Goal: Task Accomplishment & Management: Use online tool/utility

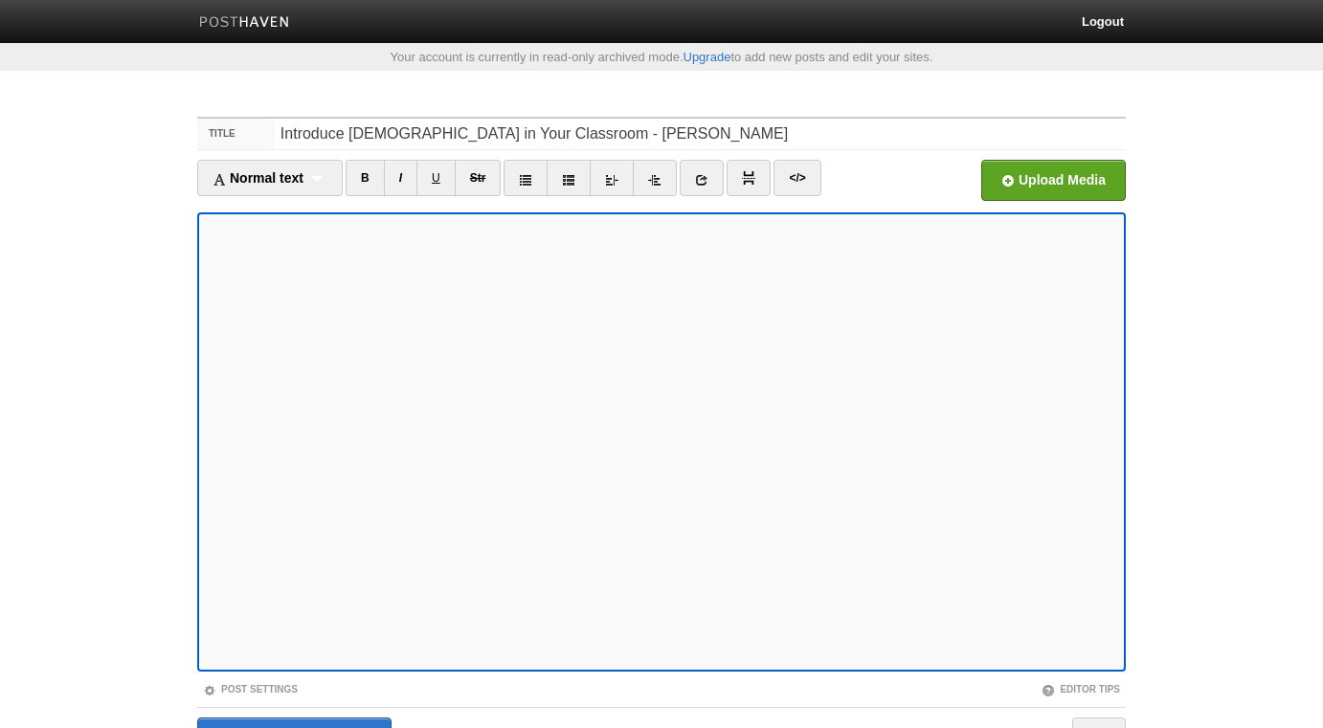
scroll to position [107, 0]
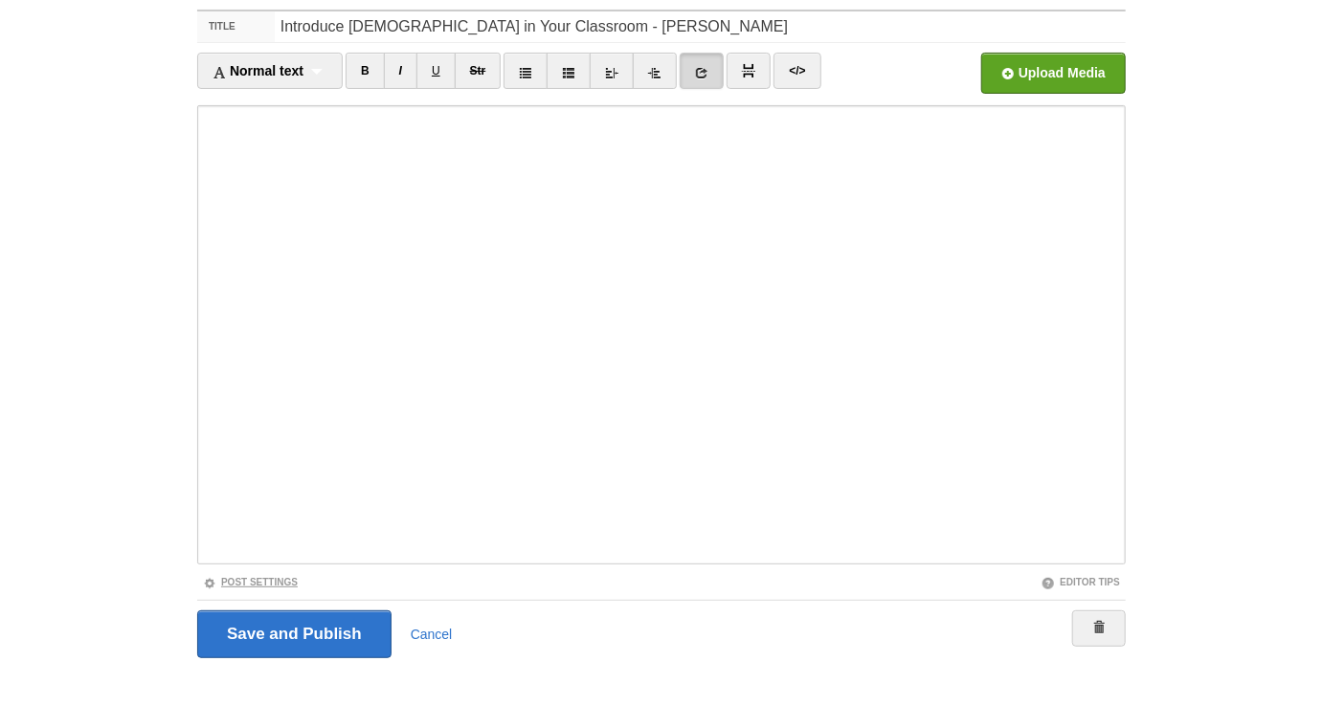
click at [270, 581] on link "Post Settings" at bounding box center [250, 582] width 95 height 11
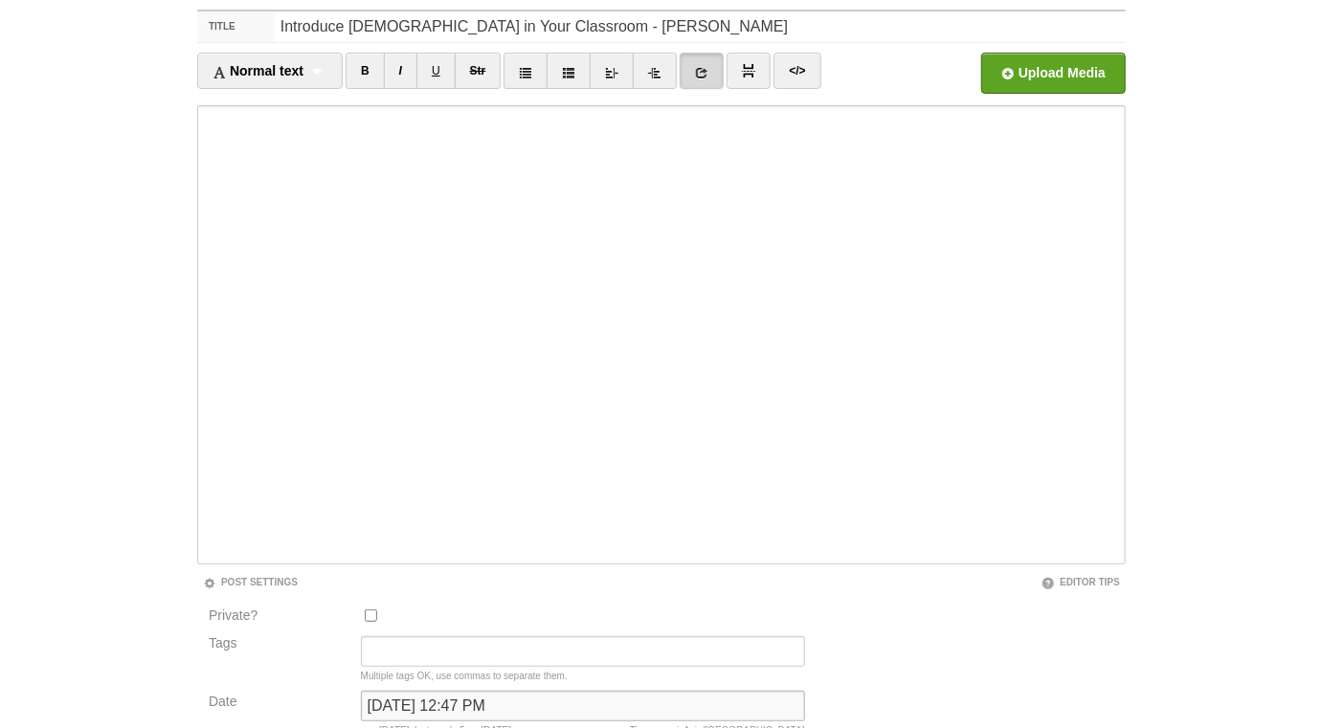
click at [411, 700] on input "[DATE] 12:47 PM" at bounding box center [583, 706] width 444 height 31
type input "b"
type input "now"
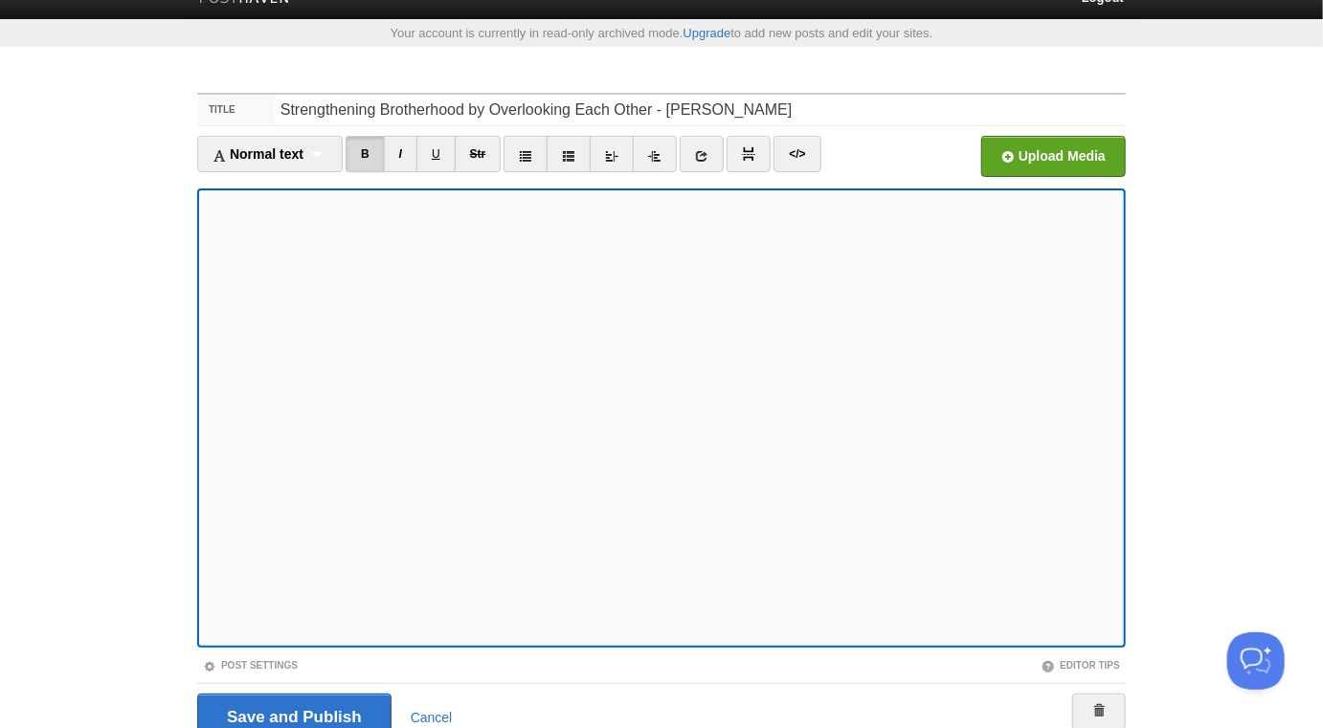
scroll to position [29, 0]
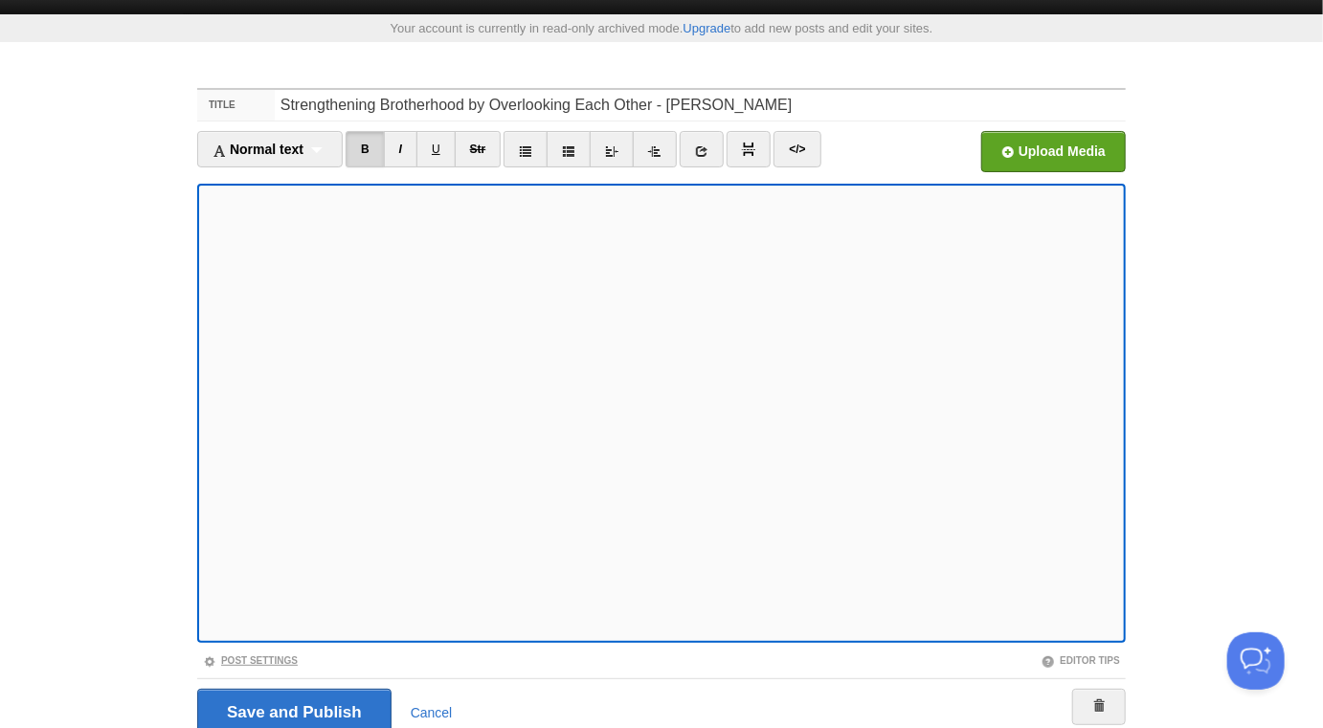
click at [246, 662] on link "Post Settings" at bounding box center [250, 661] width 95 height 11
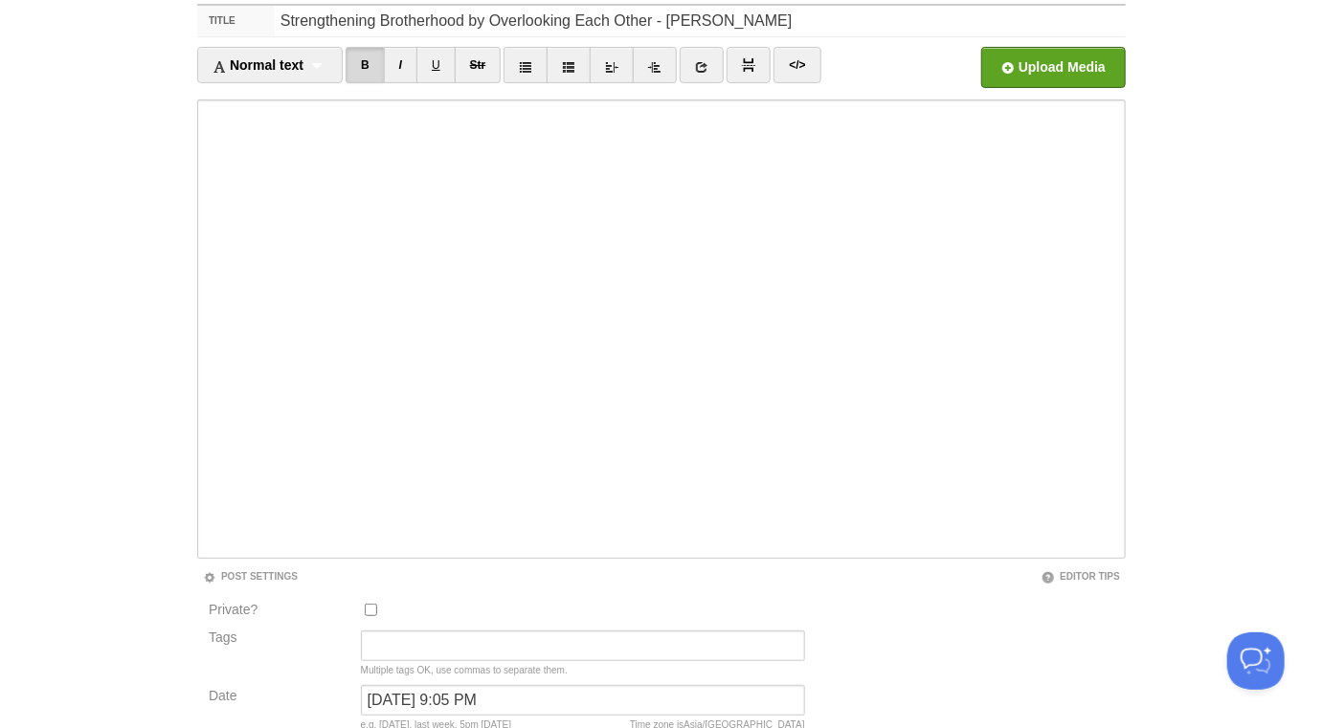
scroll to position [267, 0]
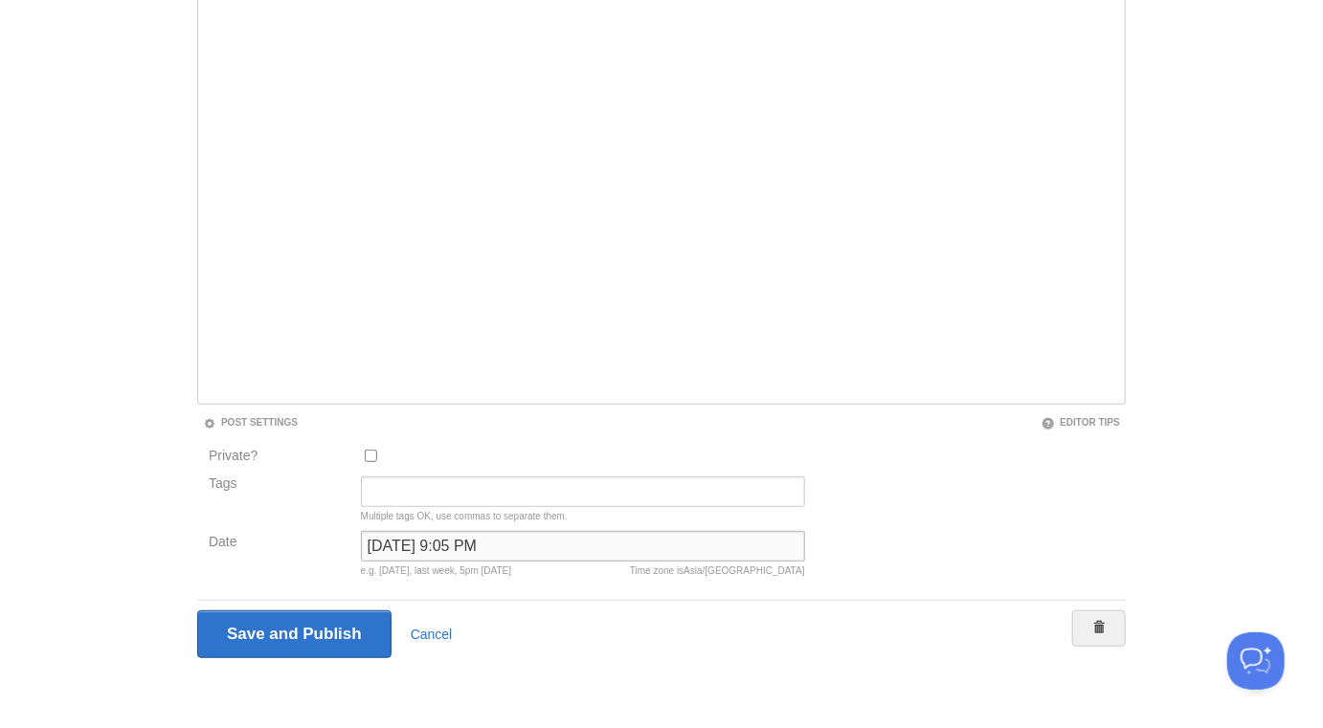
click at [451, 551] on input "[DATE] 9:05 PM" at bounding box center [583, 546] width 444 height 31
type input "now"
click at [197, 611] on input "Save and Publish" at bounding box center [294, 635] width 194 height 48
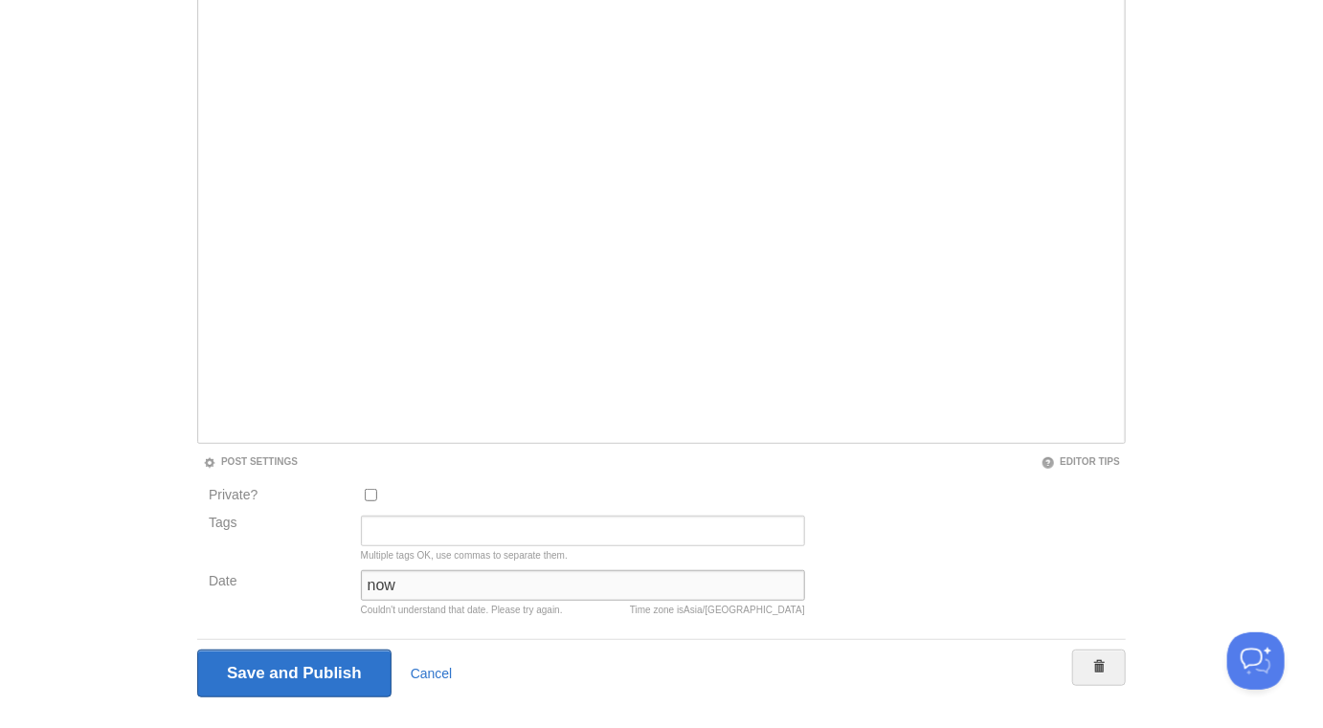
scroll to position [100, 0]
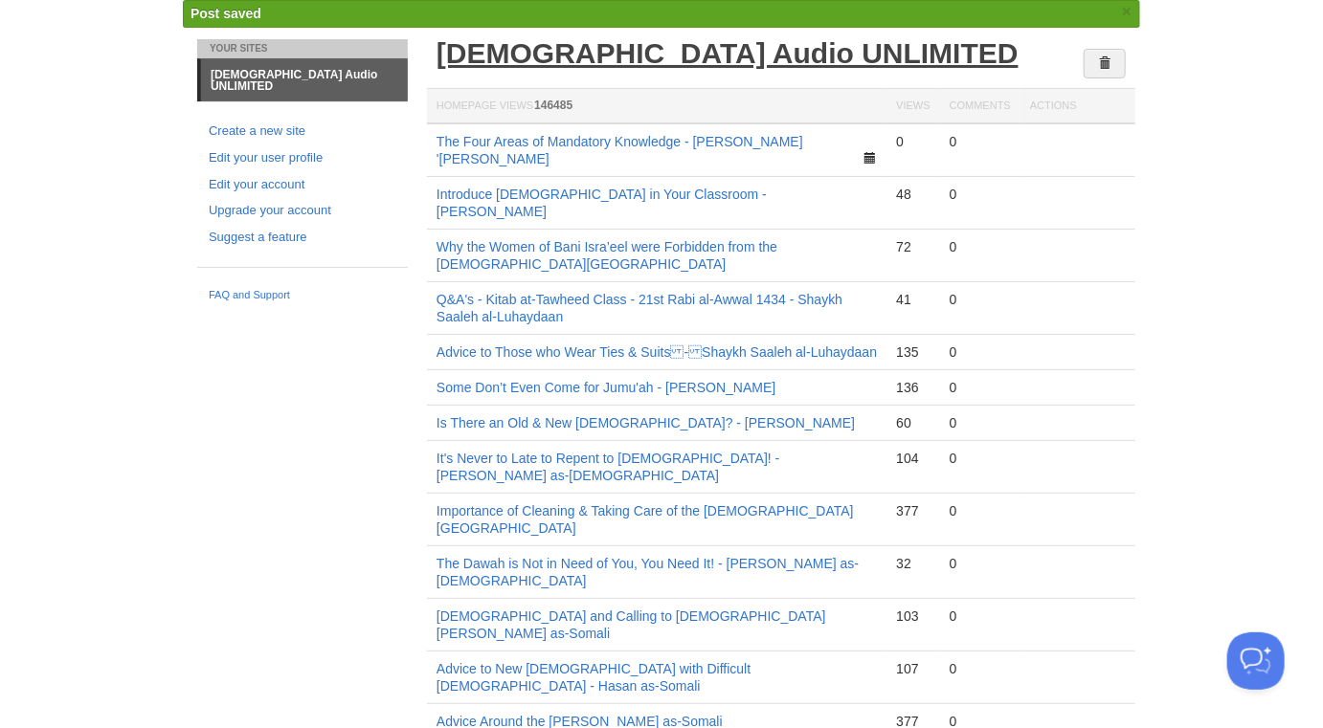
click at [574, 69] on link "[DEMOGRAPHIC_DATA] Audio UNLIMITED" at bounding box center [727, 53] width 582 height 32
